Goal: Information Seeking & Learning: Learn about a topic

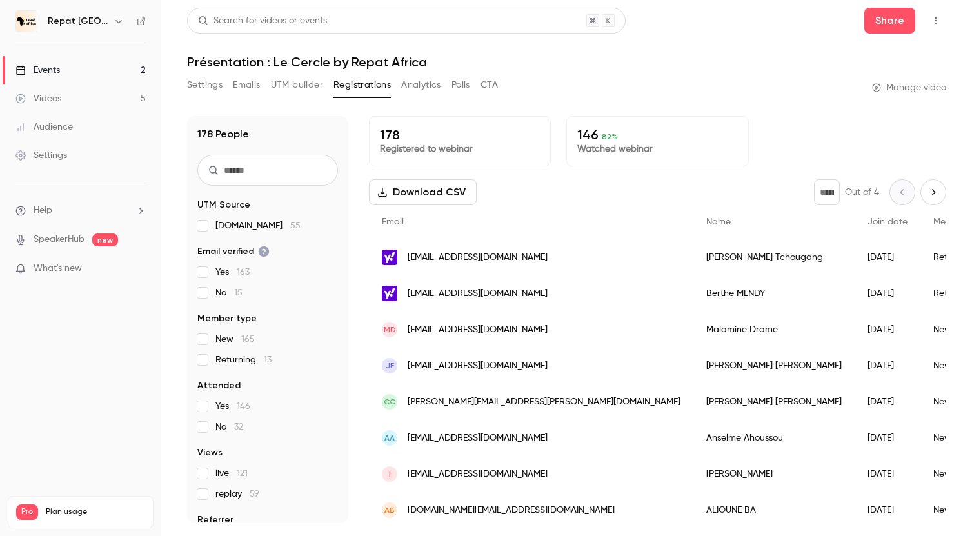
click at [65, 103] on link "Videos 5" at bounding box center [80, 99] width 161 height 28
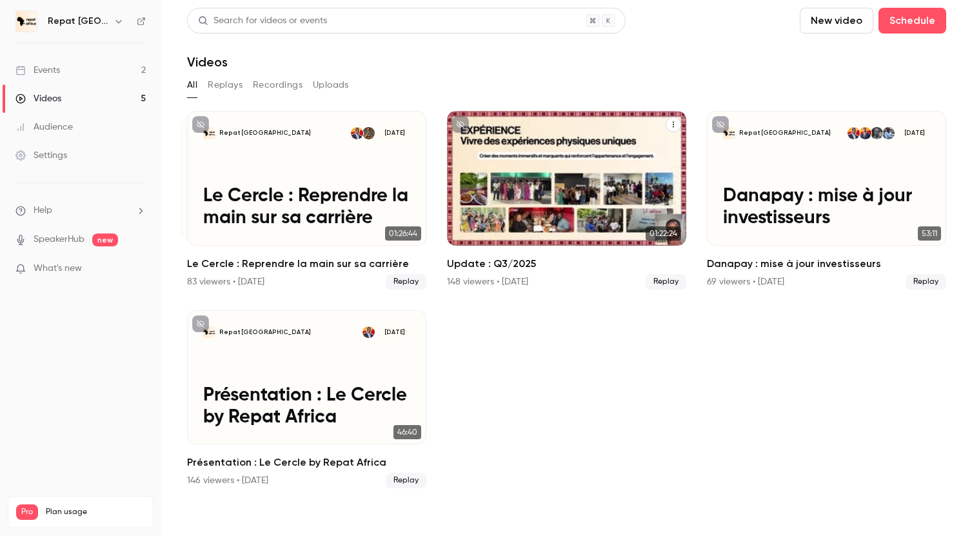
click at [496, 264] on h2 "Update : Q3/2025" at bounding box center [566, 263] width 239 height 15
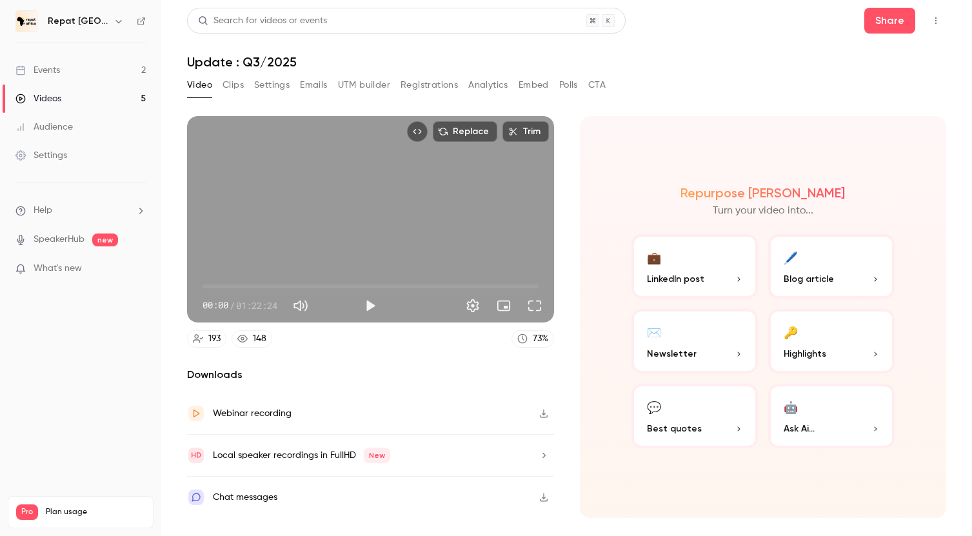
click at [261, 331] on link "148" at bounding box center [252, 338] width 41 height 17
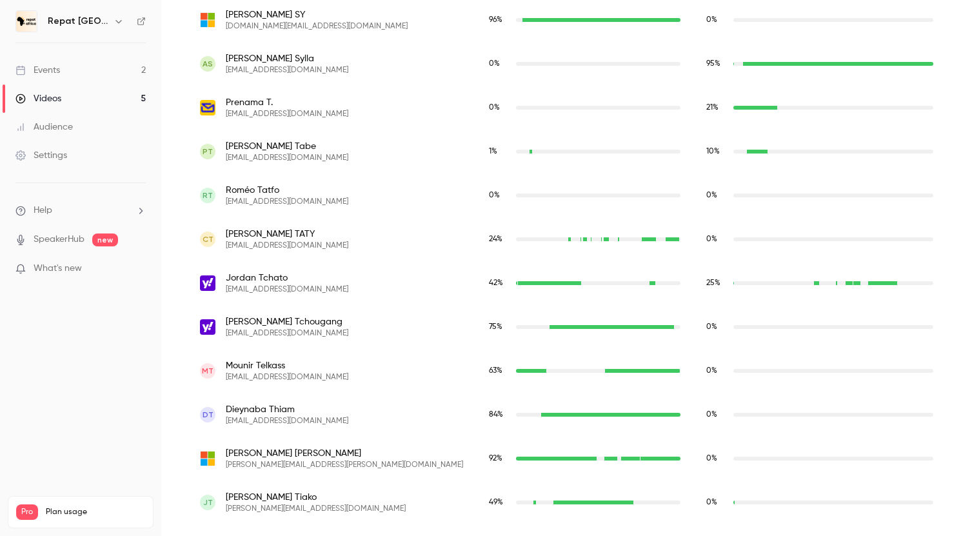
scroll to position [7711, 0]
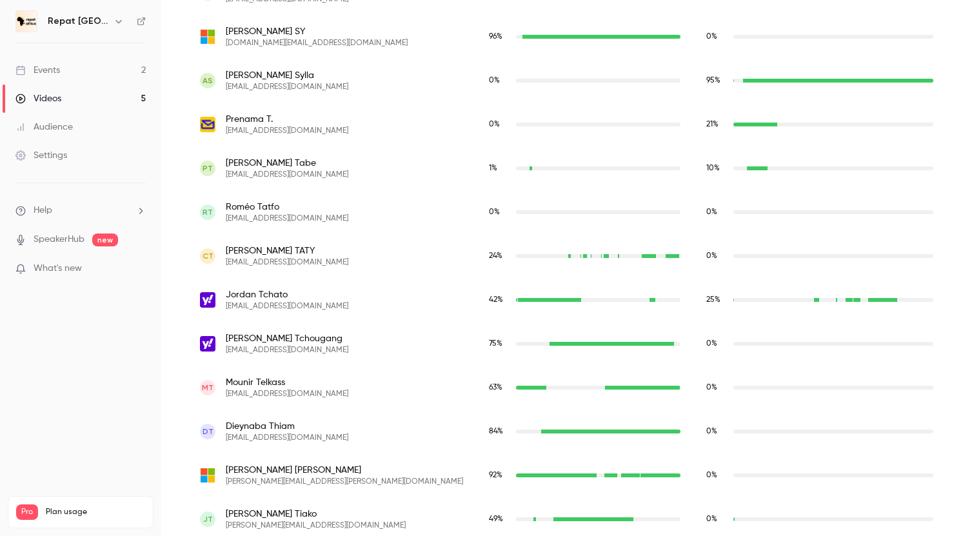
click at [48, 71] on div "Events" at bounding box center [37, 70] width 45 height 13
